Goal: Transaction & Acquisition: Purchase product/service

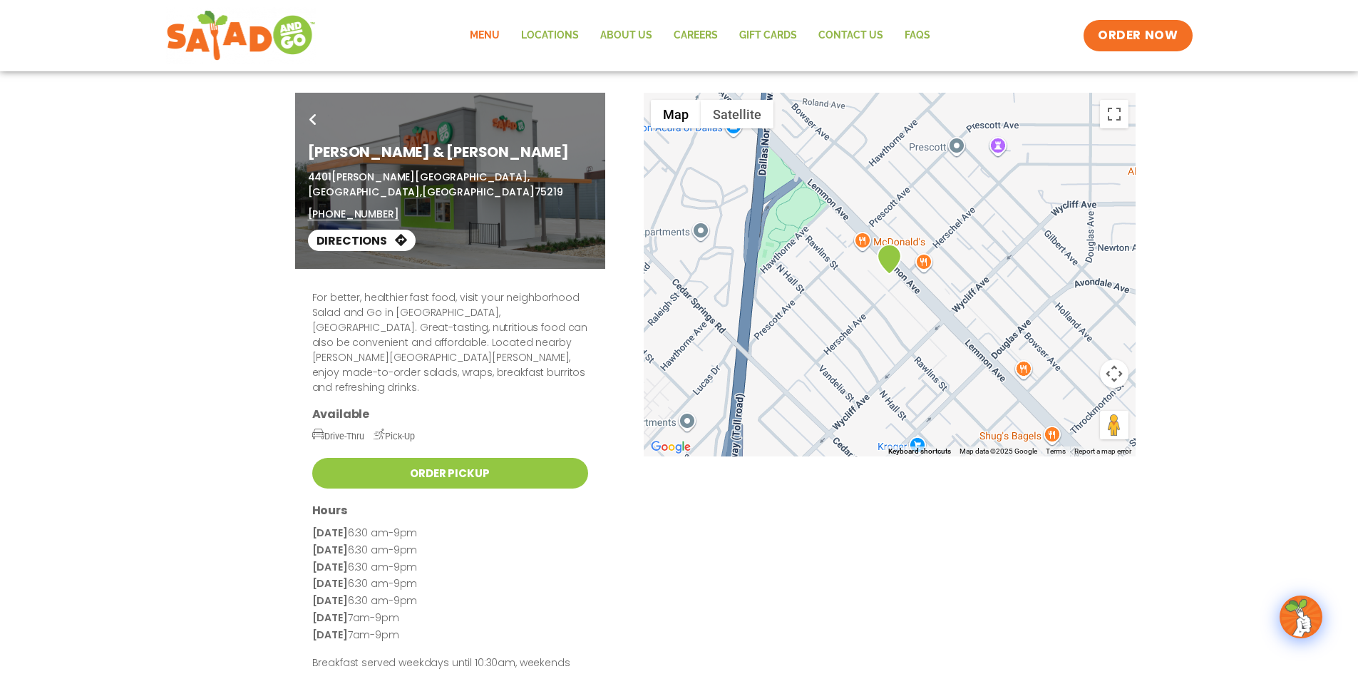
click at [493, 32] on link "Menu" at bounding box center [484, 35] width 51 height 33
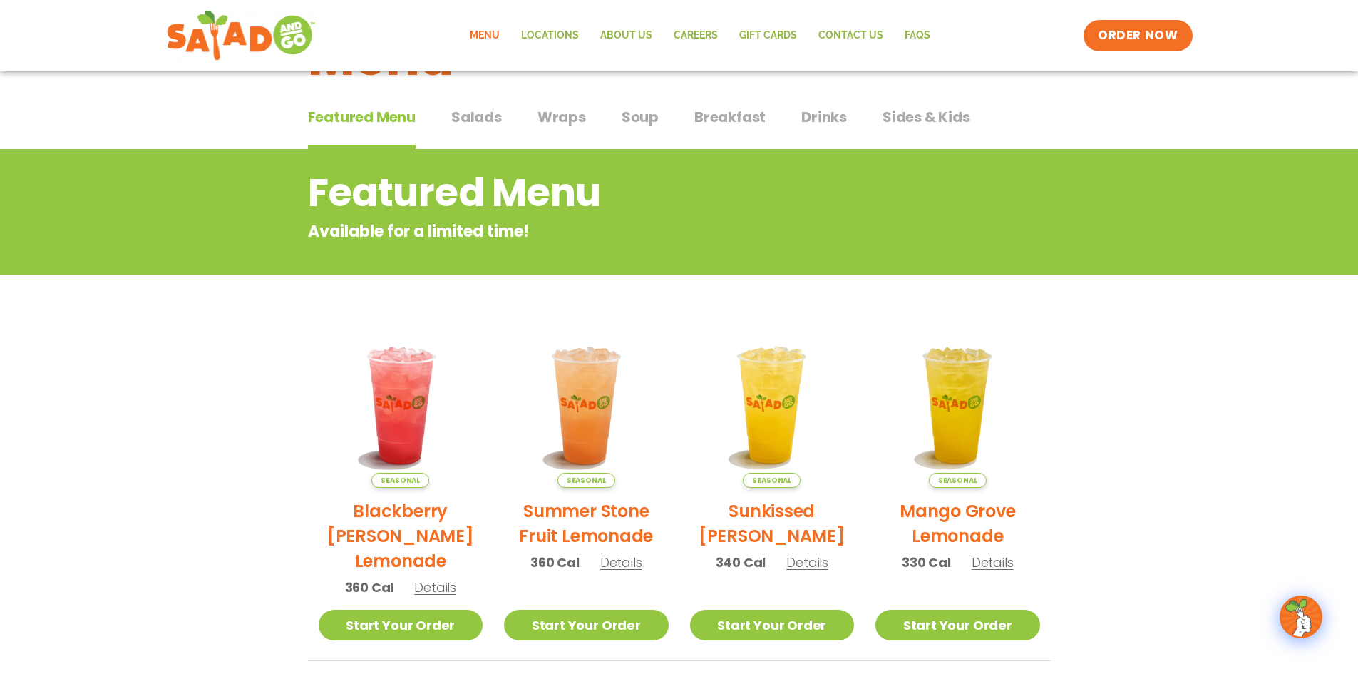
scroll to position [27, 0]
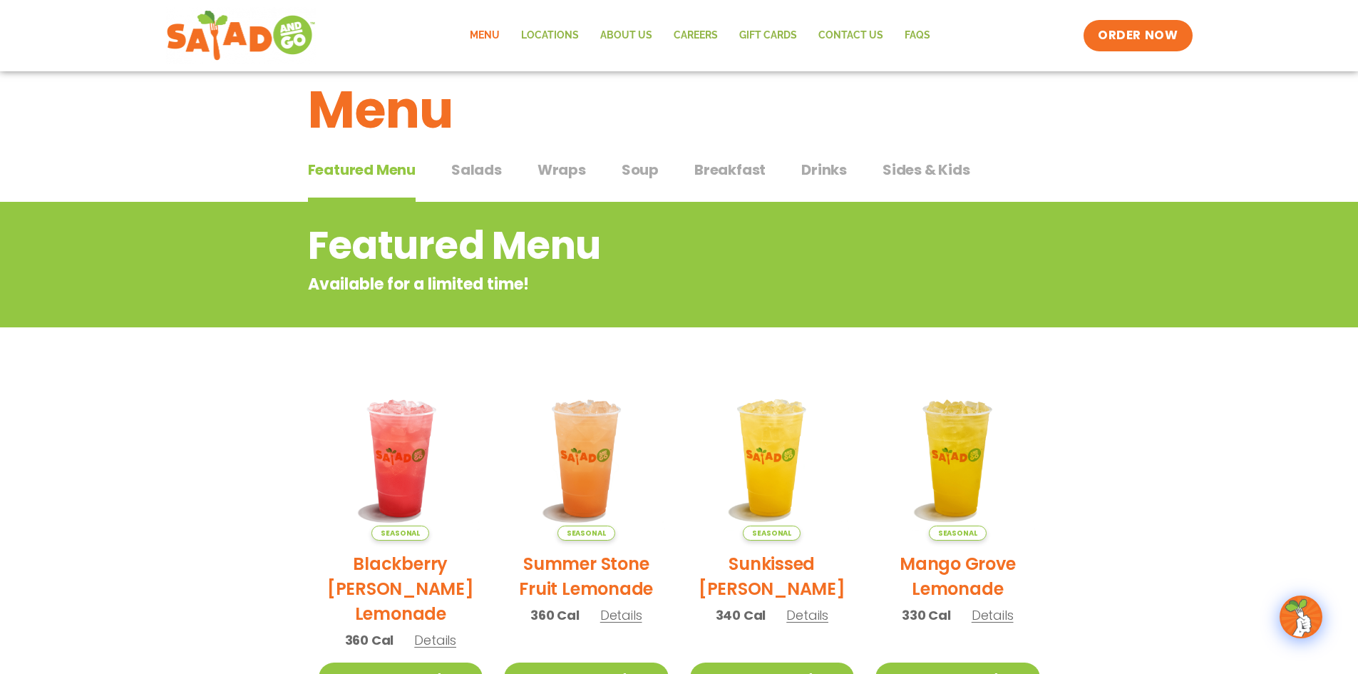
click at [561, 177] on span "Wraps" at bounding box center [561, 169] width 48 height 21
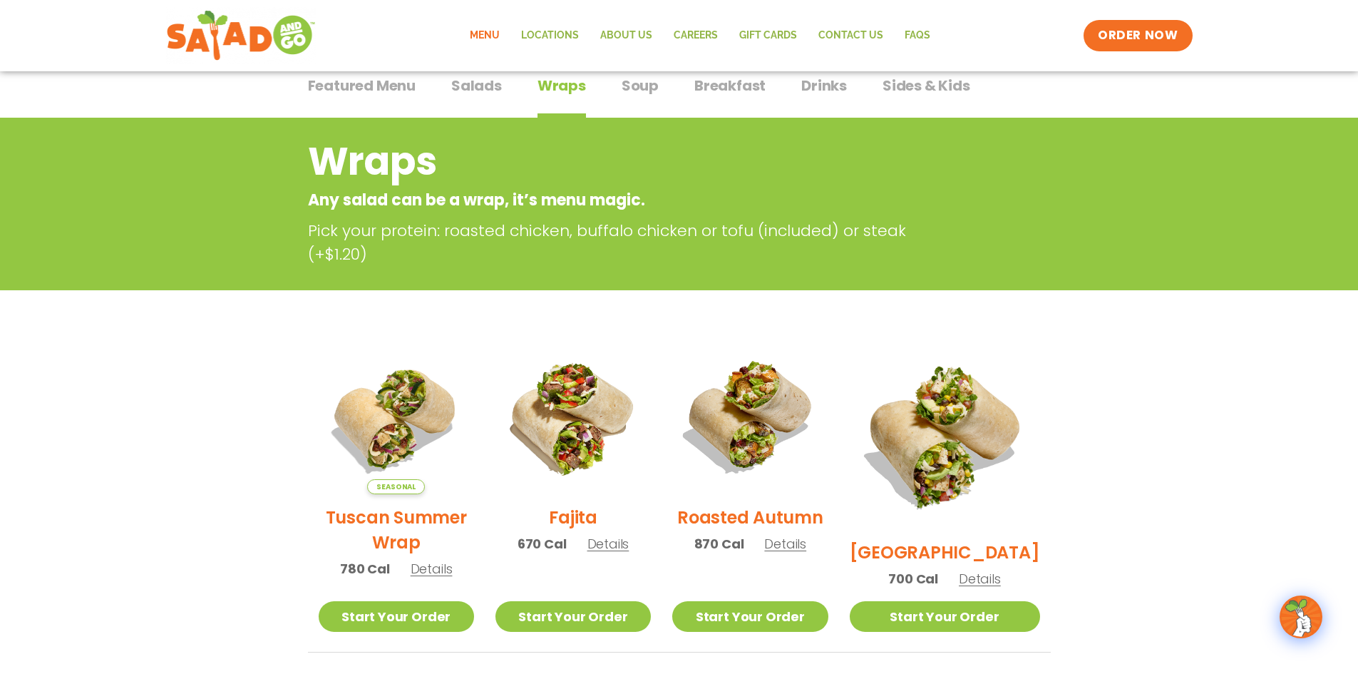
scroll to position [98, 0]
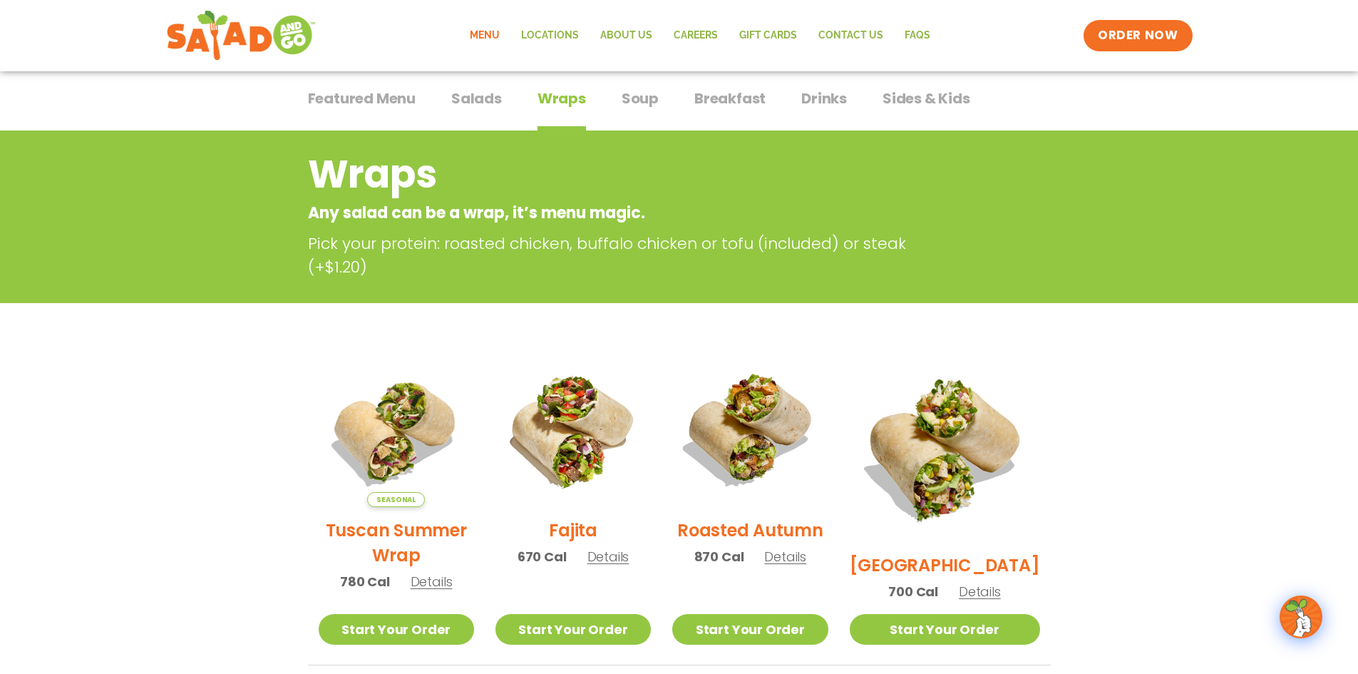
click at [487, 103] on span "Salads" at bounding box center [476, 98] width 51 height 21
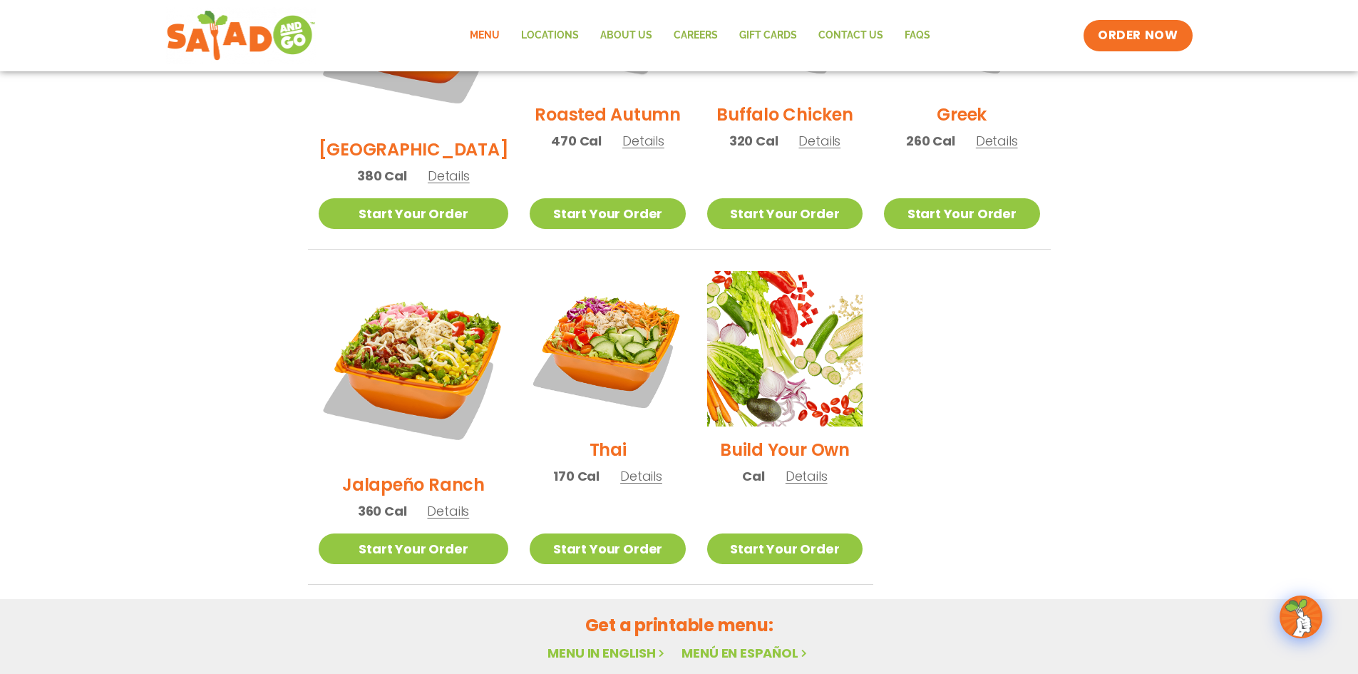
scroll to position [954, 0]
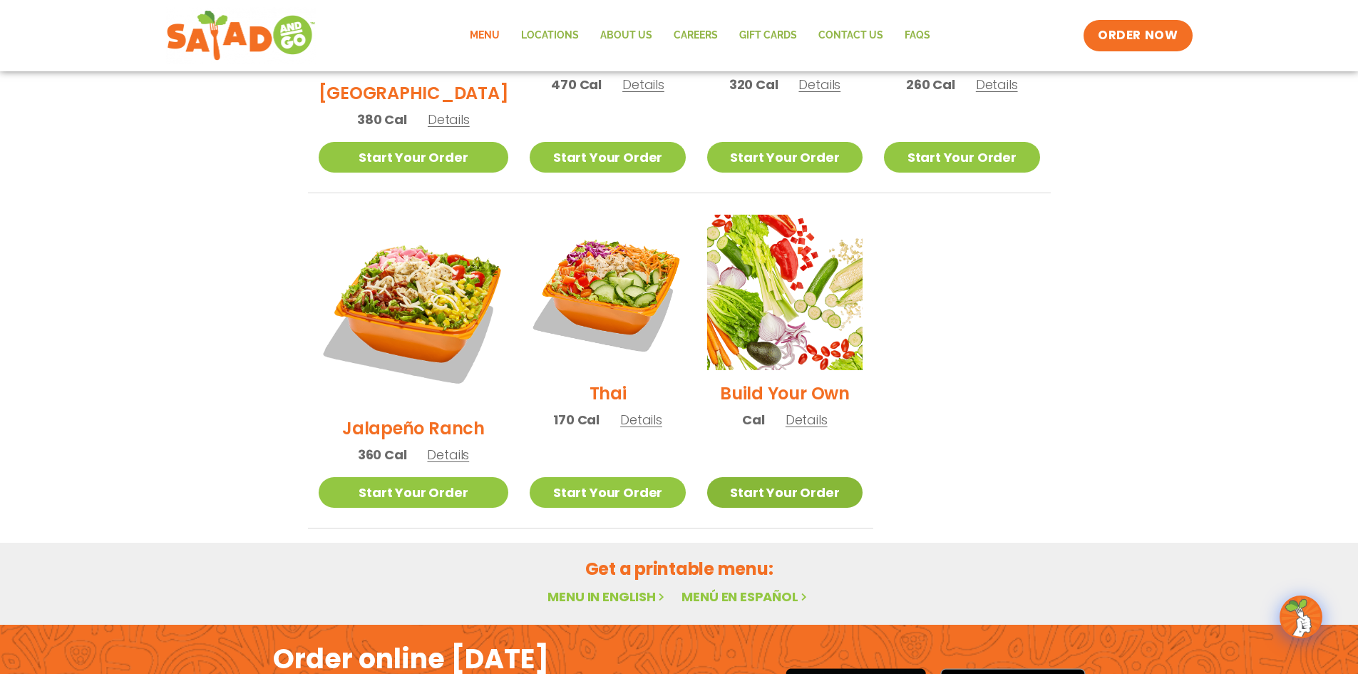
click at [741, 477] on link "Start Your Order" at bounding box center [784, 492] width 155 height 31
